Goal: Task Accomplishment & Management: Use online tool/utility

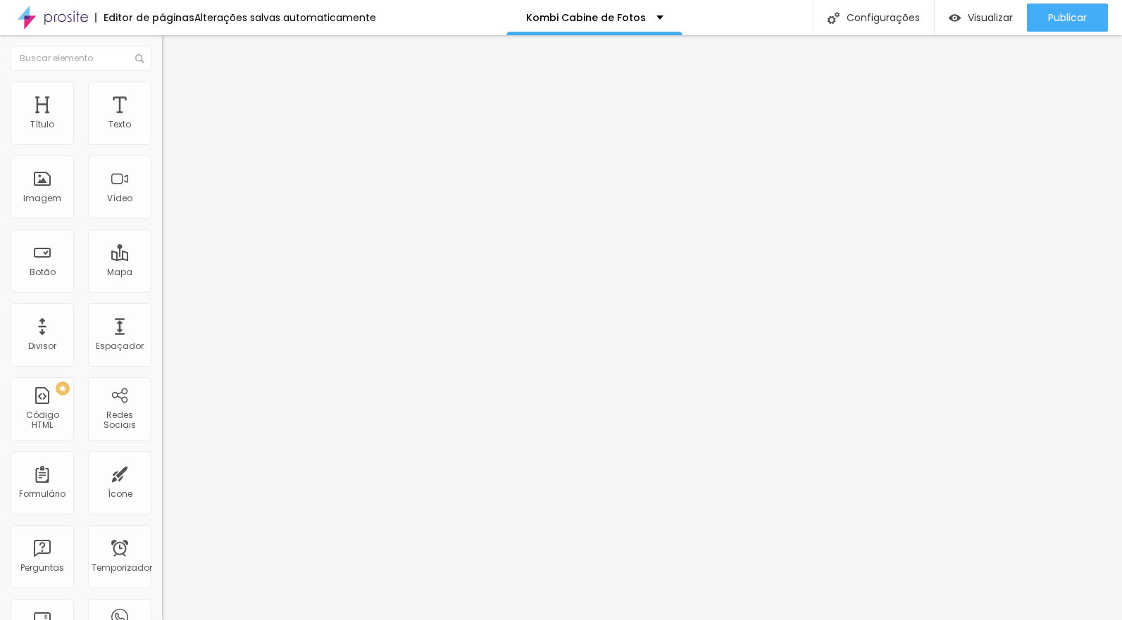
type input "25"
type input "27"
type input "28"
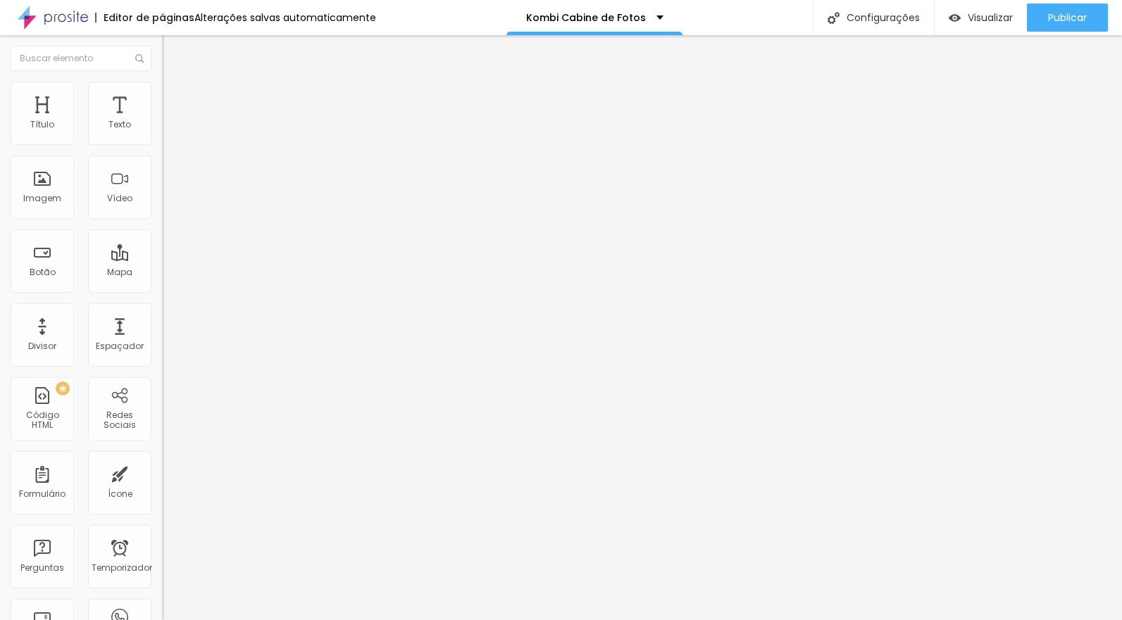
type input "28"
type input "30"
type input "34"
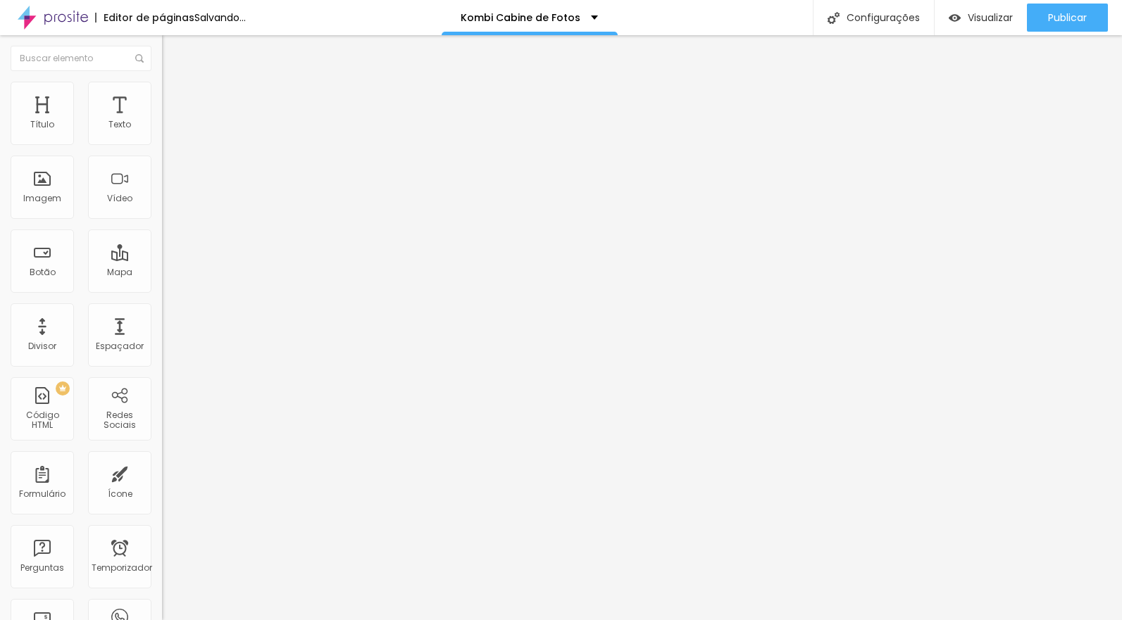
type input "35"
type input "36"
type input "37"
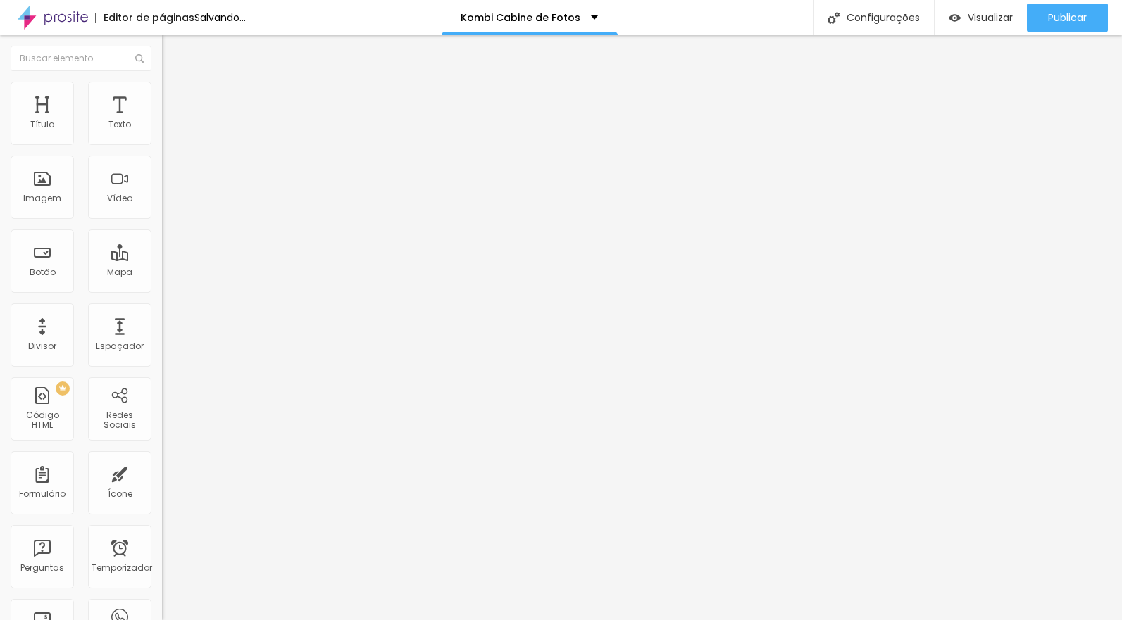
type input "37"
type input "39"
type input "42"
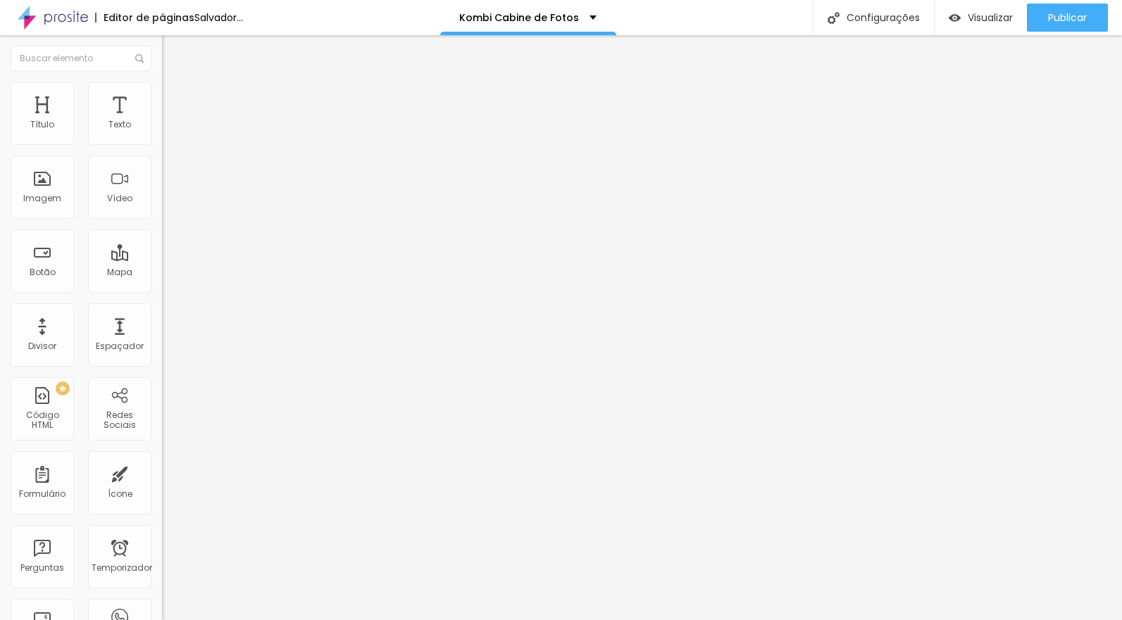
type input "44"
type input "45"
type input "48"
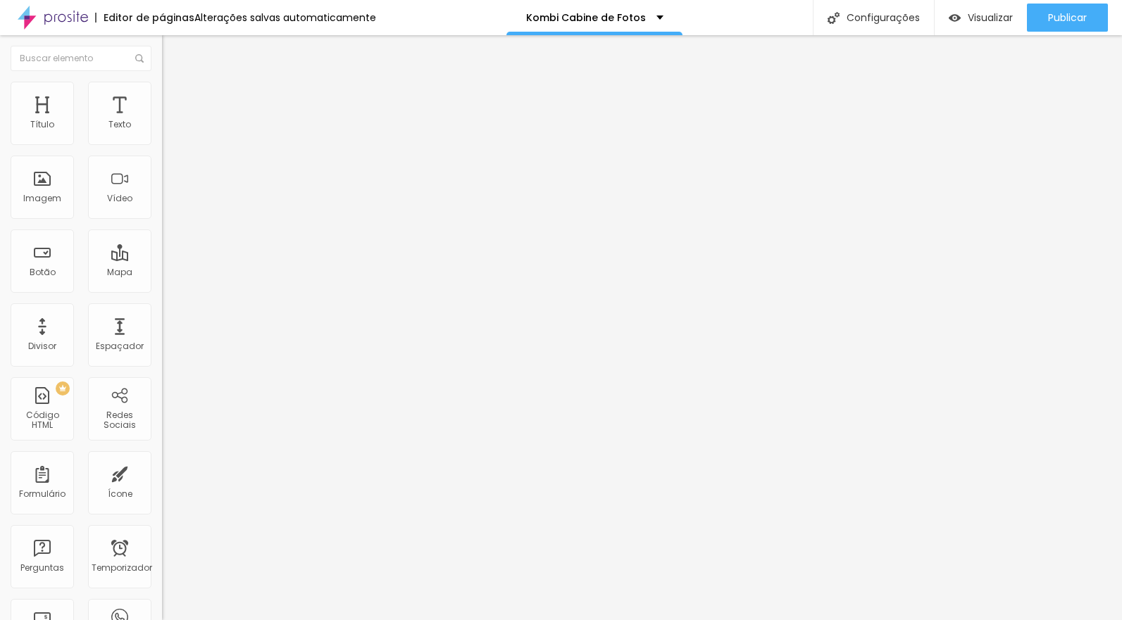
type input "48"
type input "50"
type input "55"
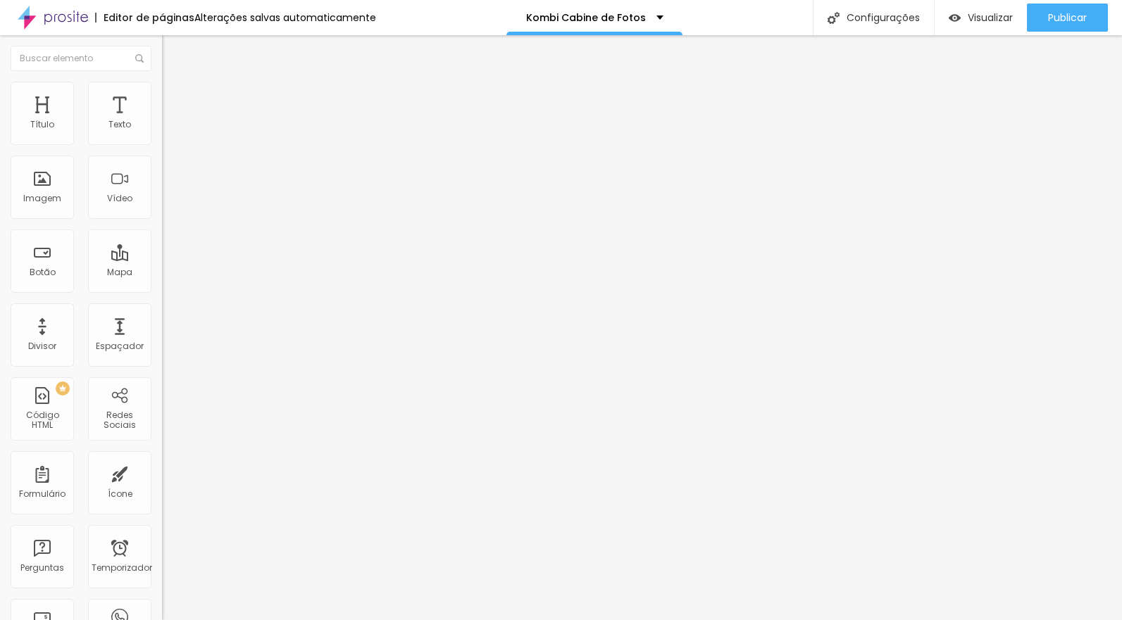
type input "56"
type input "57"
type input "60"
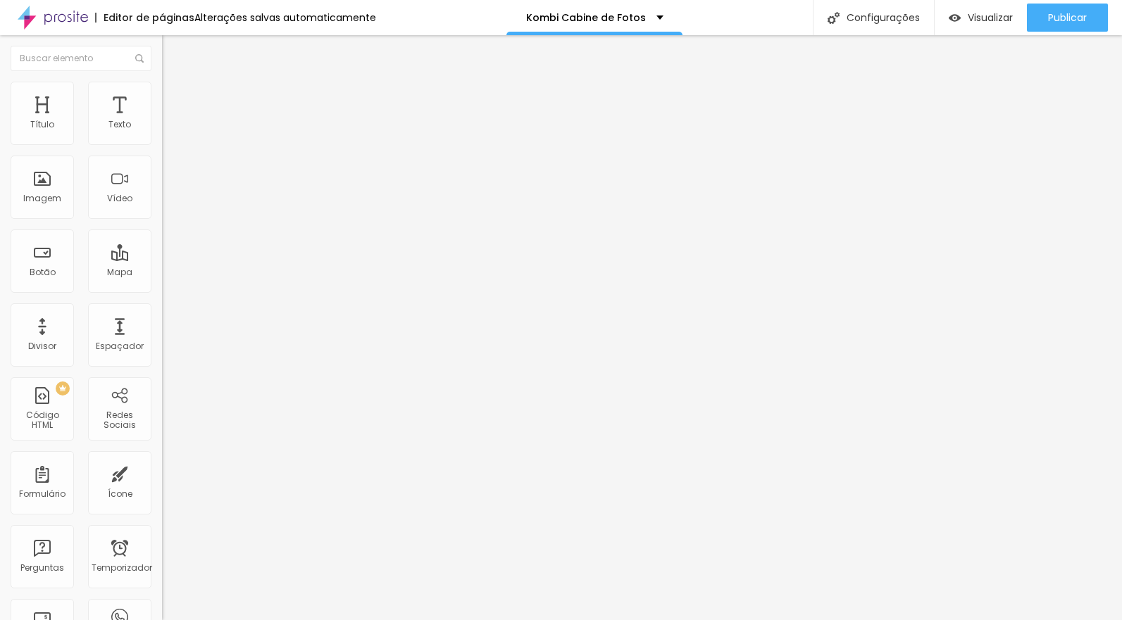
type input "60"
type input "61"
type input "62"
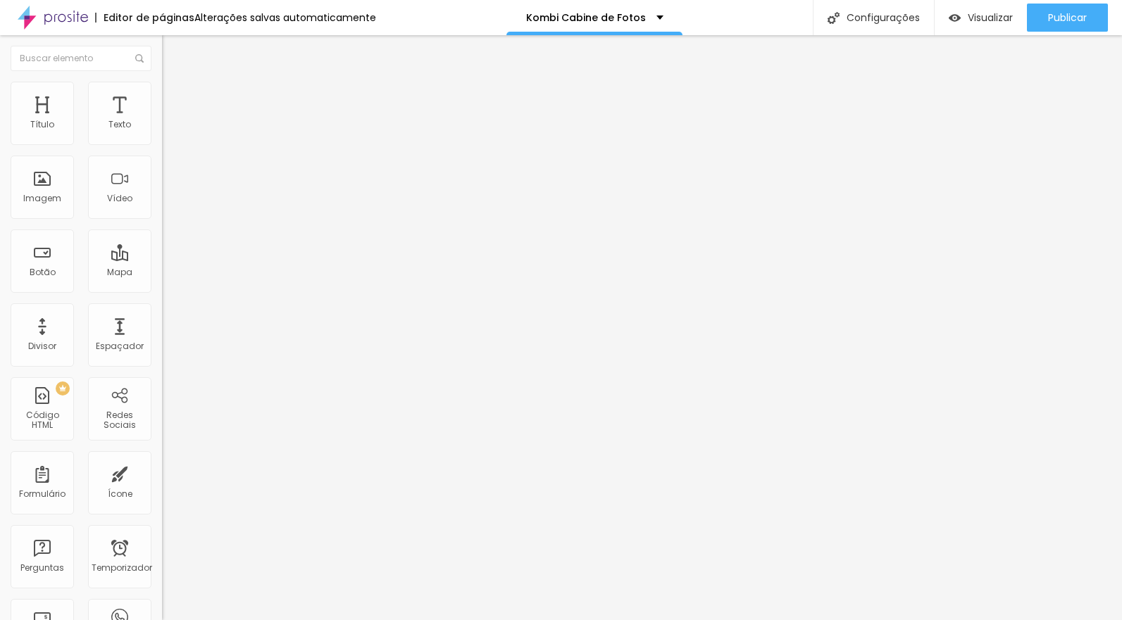
type input "63"
type input "64"
drag, startPoint x: 44, startPoint y: 295, endPoint x: 83, endPoint y: 294, distance: 39.4
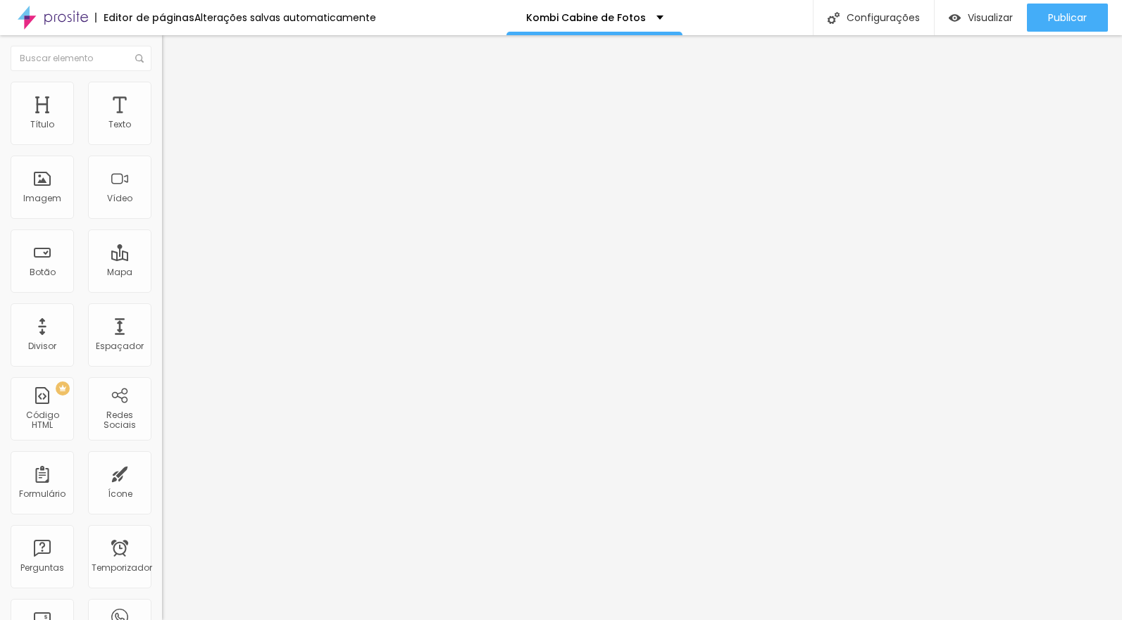
type input "64"
click at [162, 332] on input "range" at bounding box center [207, 337] width 91 height 11
click at [50, 190] on div "Imagem" at bounding box center [42, 187] width 63 height 63
click at [39, 186] on div "Imagem" at bounding box center [42, 187] width 63 height 63
click at [42, 185] on div "Imagem" at bounding box center [42, 187] width 63 height 63
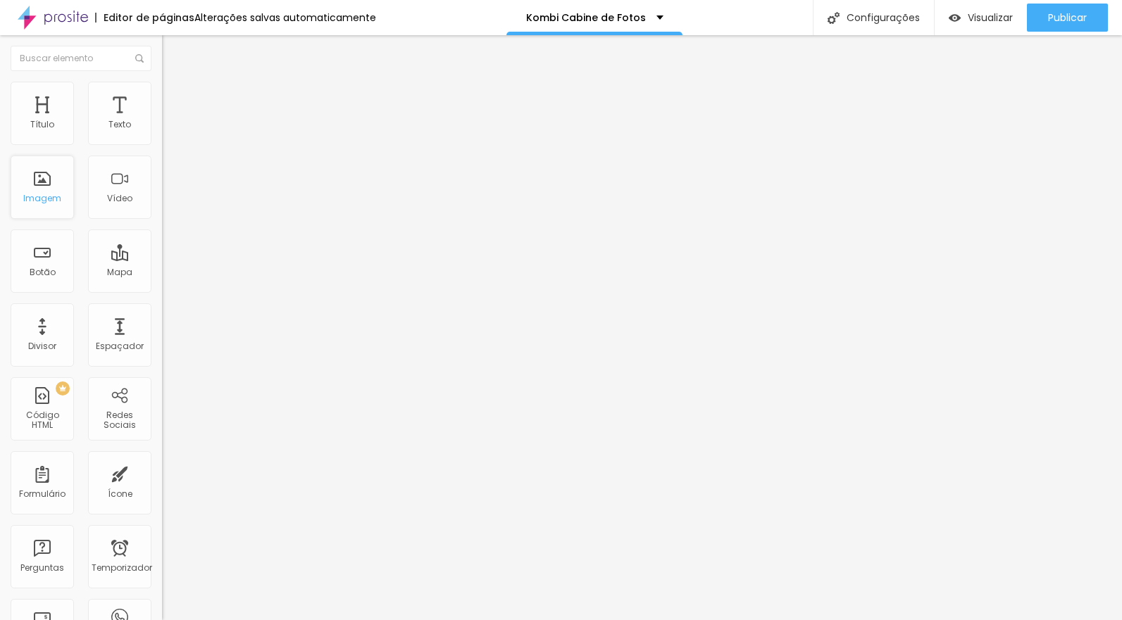
click at [57, 182] on div "Imagem" at bounding box center [42, 187] width 63 height 63
click at [162, 96] on img at bounding box center [168, 102] width 13 height 13
click at [162, 80] on img at bounding box center [168, 74] width 13 height 13
click at [162, 89] on img at bounding box center [168, 88] width 13 height 13
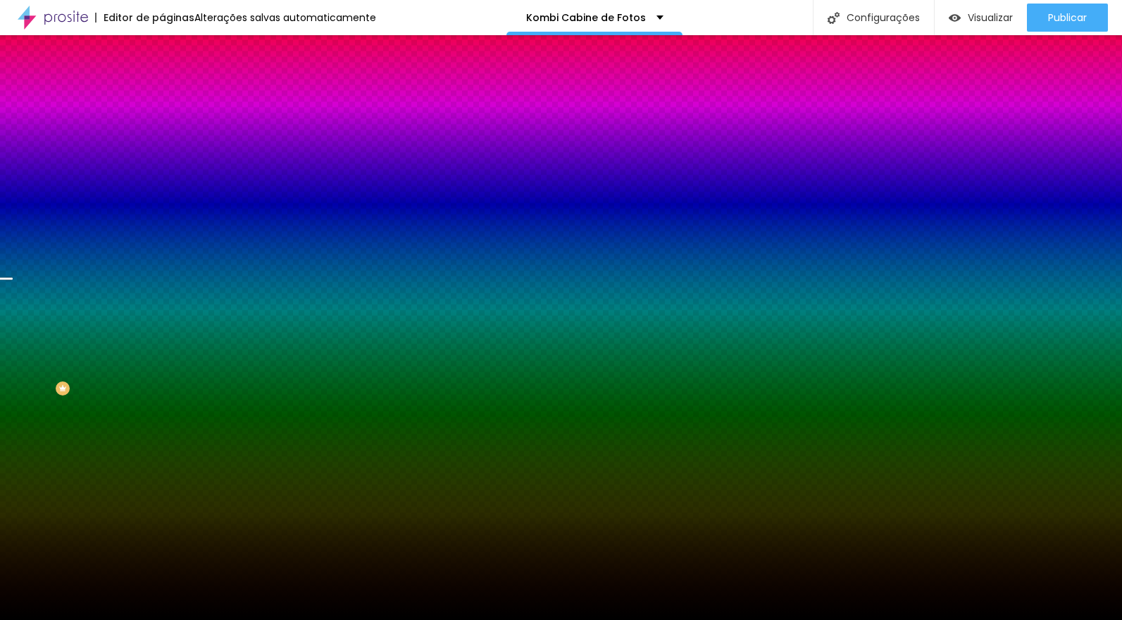
click at [170, 130] on font "Trocar imagem" at bounding box center [204, 124] width 68 height 12
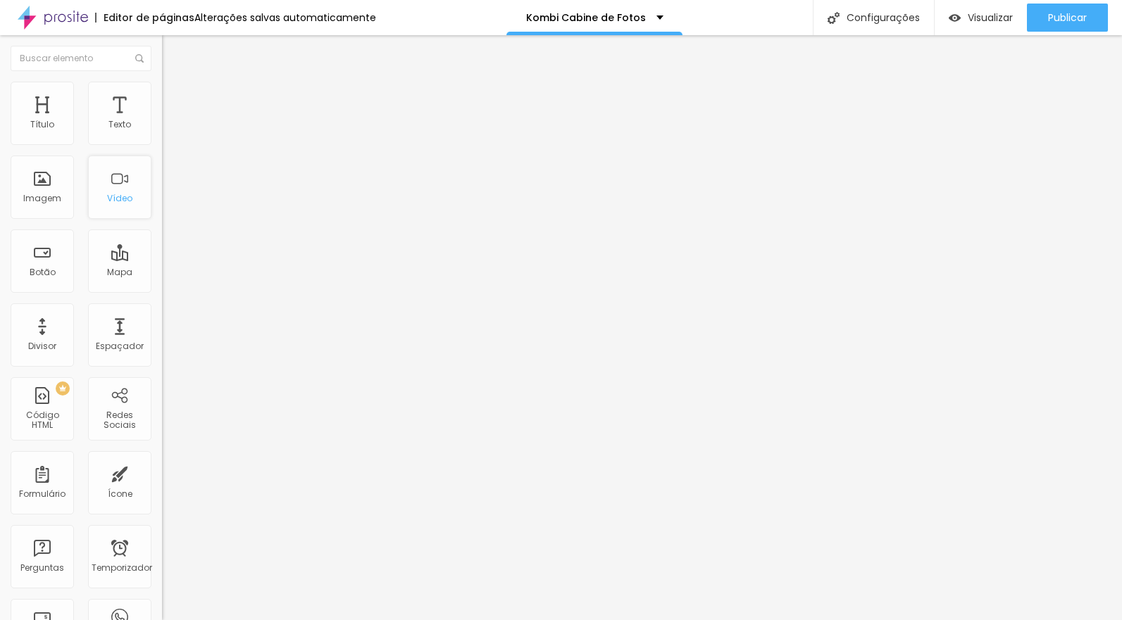
click at [114, 196] on font "Vídeo" at bounding box center [119, 198] width 25 height 12
click at [162, 92] on li "Estilo" at bounding box center [243, 89] width 162 height 14
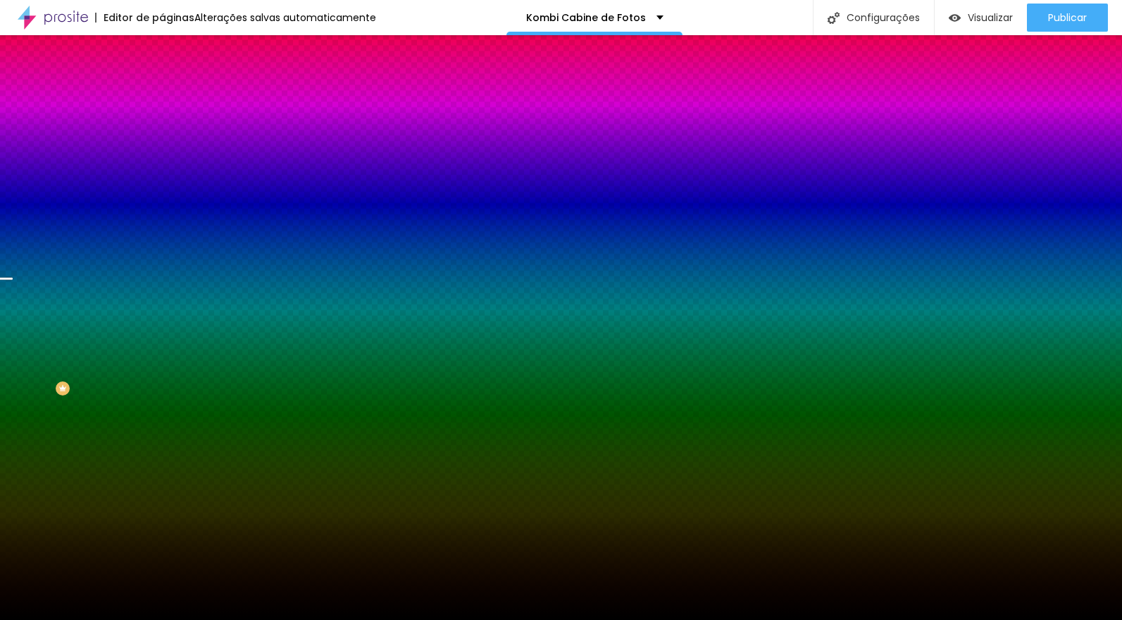
click at [170, 130] on font "Trocar imagem" at bounding box center [204, 124] width 68 height 12
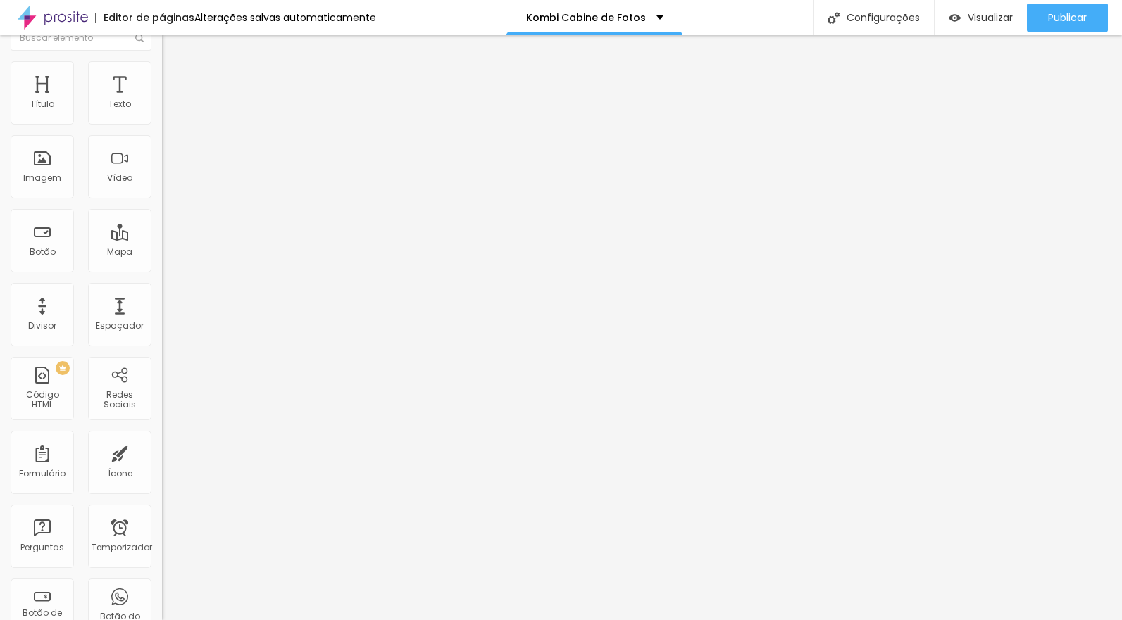
scroll to position [0, 0]
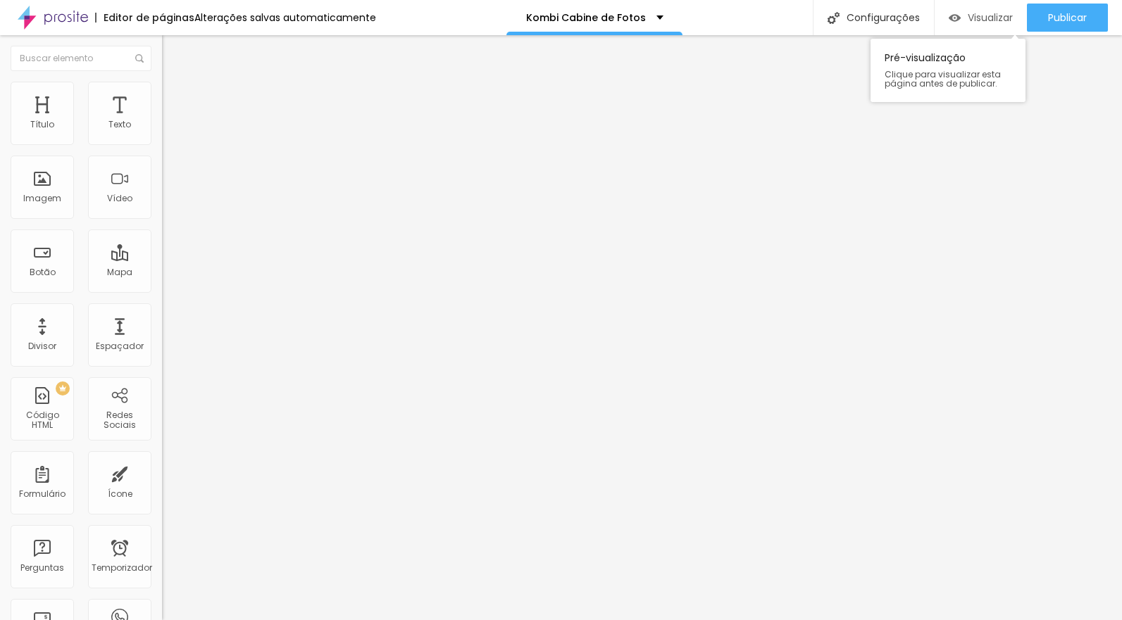
click at [958, 16] on div "Visualizar" at bounding box center [981, 18] width 64 height 12
click at [162, 86] on img at bounding box center [168, 88] width 13 height 13
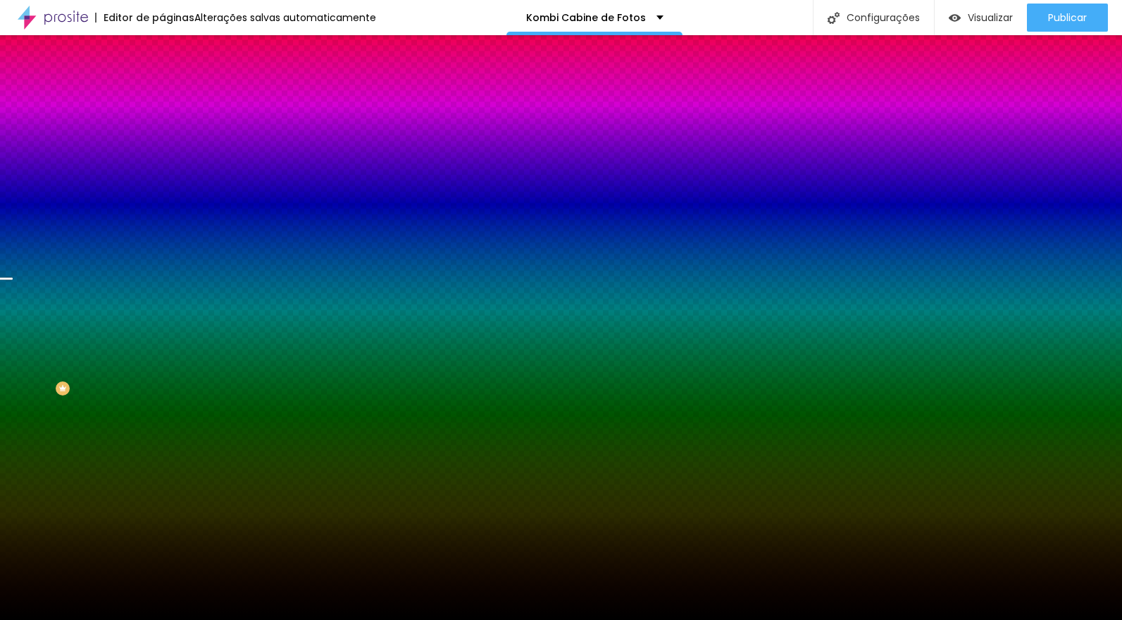
click at [170, 130] on font "Trocar imagem" at bounding box center [204, 124] width 68 height 12
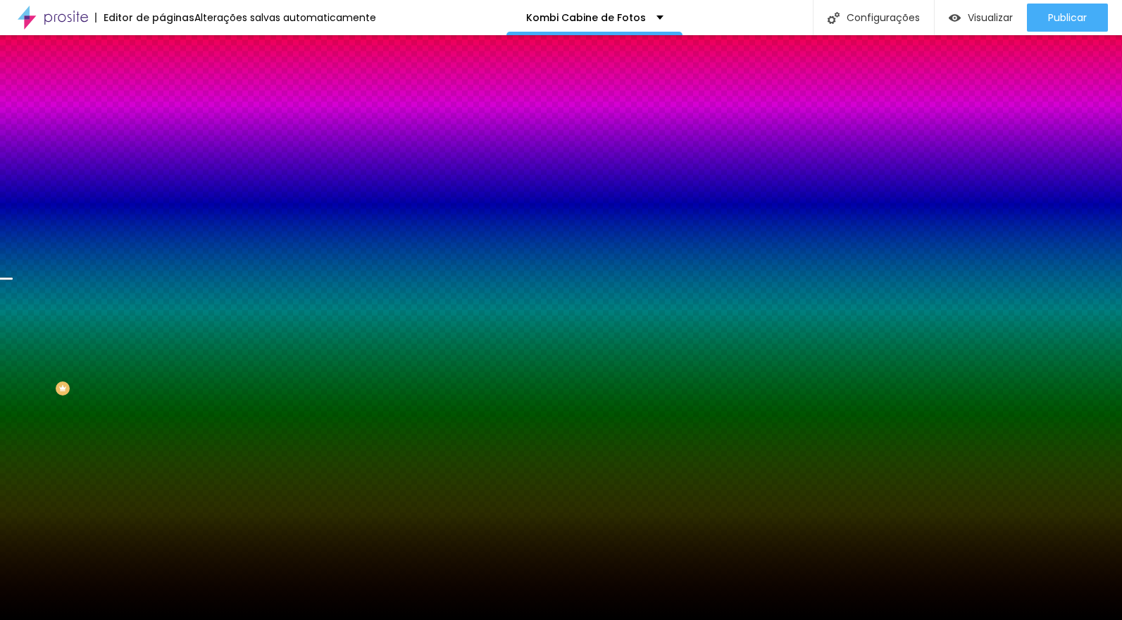
scroll to position [223, 0]
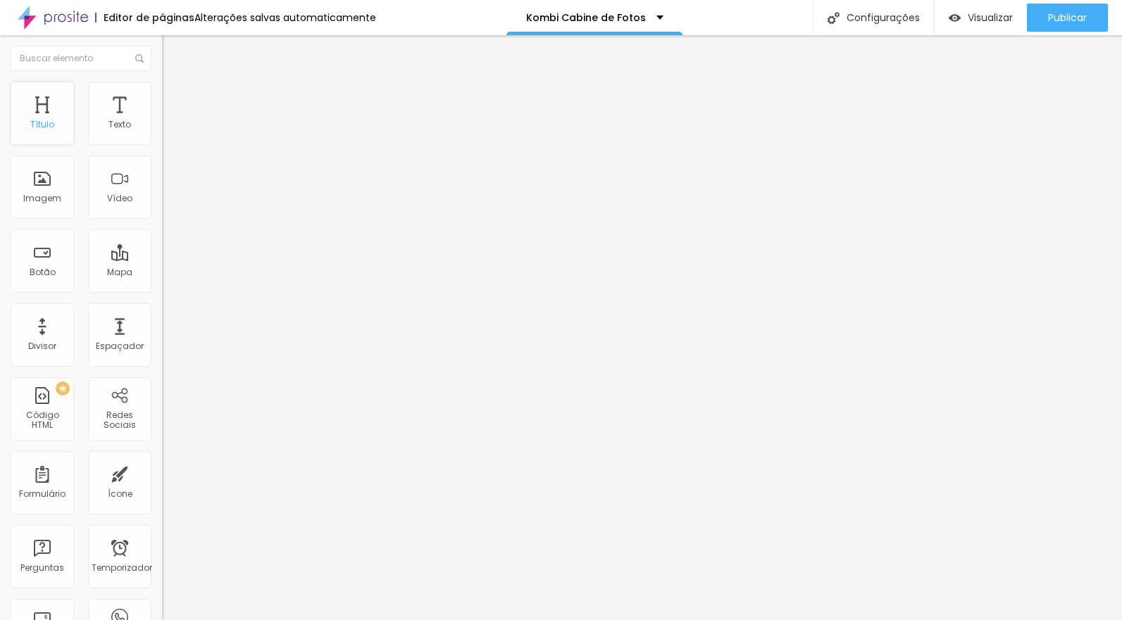
click at [42, 118] on div "Título" at bounding box center [42, 113] width 63 height 63
click at [162, 78] on ul "Estilo Avançado" at bounding box center [243, 82] width 162 height 28
click at [162, 80] on img at bounding box center [168, 74] width 13 height 13
click at [162, 132] on span "Título 2" at bounding box center [185, 126] width 46 height 12
drag, startPoint x: 42, startPoint y: 109, endPoint x: 54, endPoint y: 110, distance: 12.7
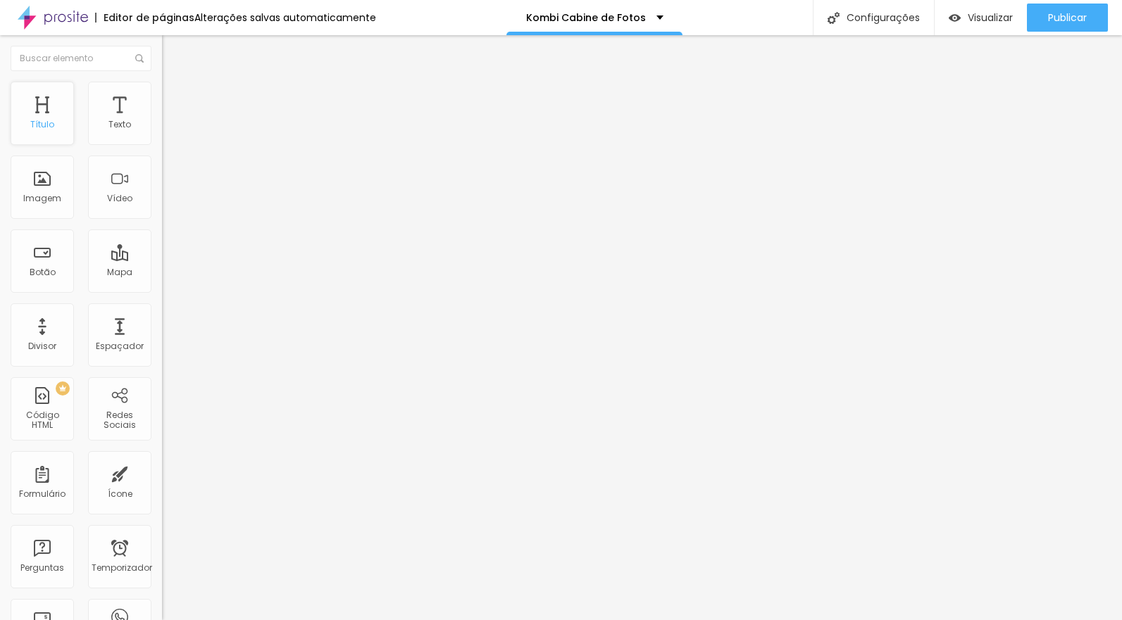
click at [42, 109] on div "Título" at bounding box center [42, 113] width 63 height 63
click at [162, 132] on span "Título 2" at bounding box center [185, 126] width 46 height 12
click at [43, 336] on div "Divisor" at bounding box center [42, 335] width 63 height 63
click at [162, 166] on font "Sólido" at bounding box center [175, 164] width 27 height 12
click at [162, 243] on font "Coração 1" at bounding box center [184, 237] width 44 height 12
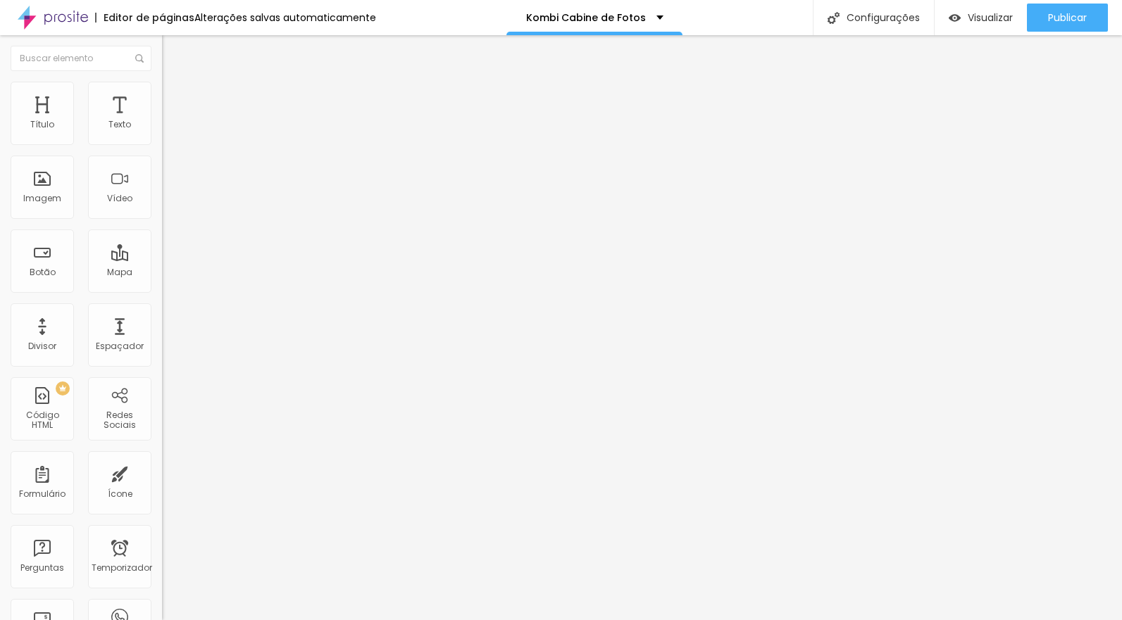
click at [162, 251] on font "Coração 2" at bounding box center [185, 245] width 46 height 12
click at [162, 230] on span "Brilho" at bounding box center [174, 224] width 24 height 12
click at [162, 187] on span "Pontilhado" at bounding box center [185, 181] width 46 height 12
click at [162, 201] on font "Serrilhado" at bounding box center [184, 195] width 44 height 12
click at [162, 208] on div "Duplo" at bounding box center [243, 203] width 162 height 8
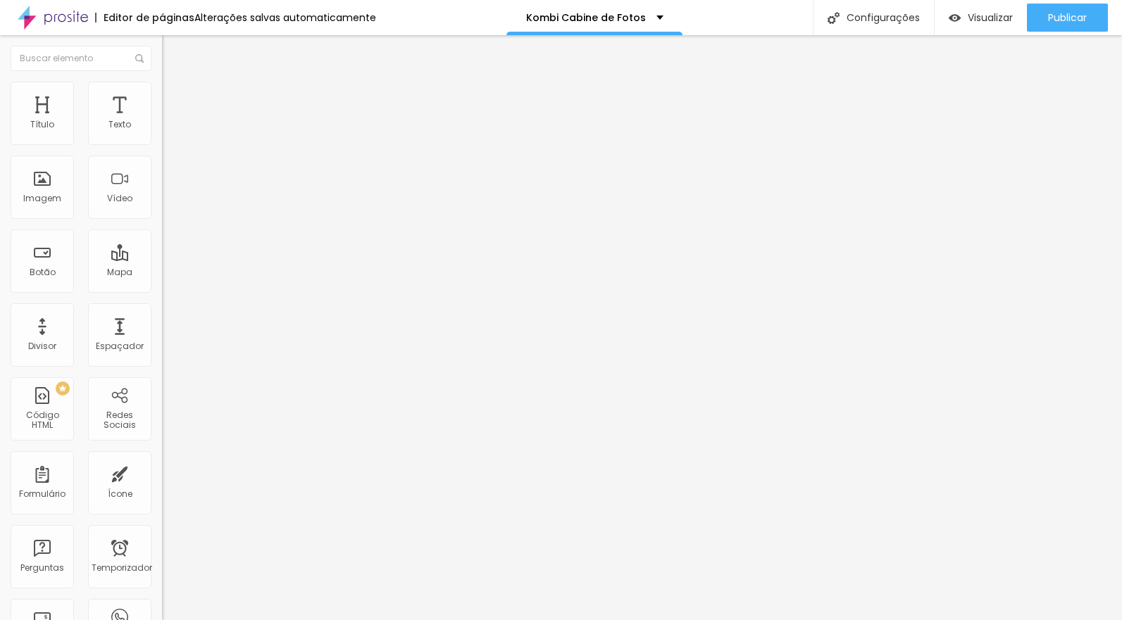
click at [162, 218] on font "Pata de cachorro" at bounding box center [199, 212] width 75 height 12
click at [162, 226] on span "Estrela" at bounding box center [176, 220] width 28 height 12
click at [162, 234] on span "Brilho" at bounding box center [174, 229] width 24 height 12
click at [162, 243] on font "Coração 1" at bounding box center [184, 237] width 44 height 12
click at [162, 251] on font "Coração 2" at bounding box center [185, 245] width 46 height 12
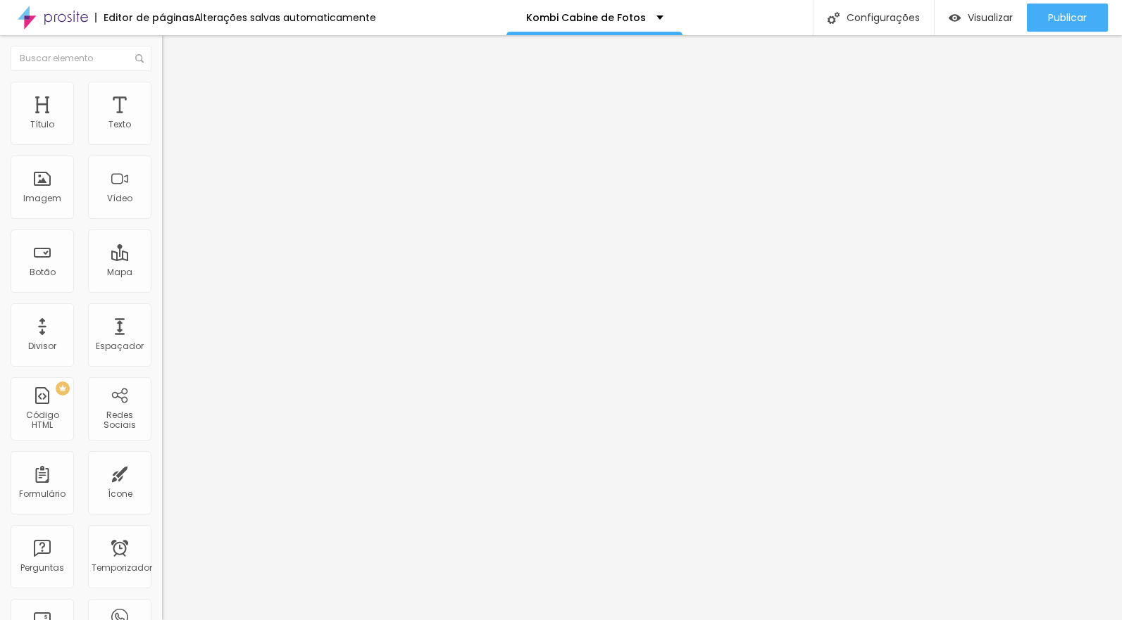
click at [162, 238] on font "Coração 1" at bounding box center [184, 232] width 44 height 12
click at [162, 192] on font "Pontilhado" at bounding box center [185, 186] width 46 height 12
click at [162, 201] on font "Serrilhado" at bounding box center [184, 195] width 44 height 12
click at [162, 209] on span "Duplo" at bounding box center [174, 203] width 25 height 12
click at [173, 49] on img "button" at bounding box center [178, 51] width 11 height 11
